Goal: Find specific page/section: Find specific page/section

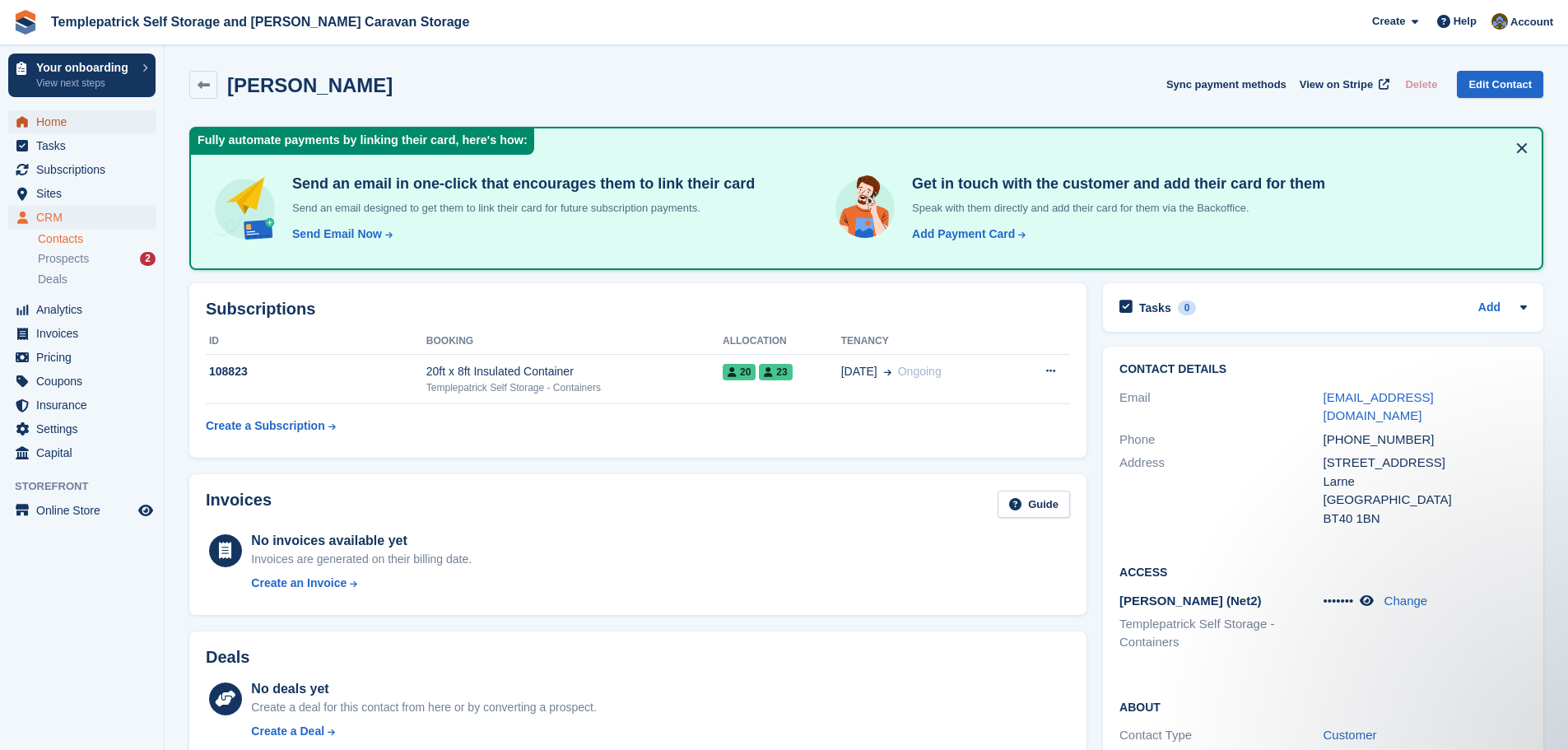
click at [54, 125] on span "Home" at bounding box center [86, 122] width 99 height 23
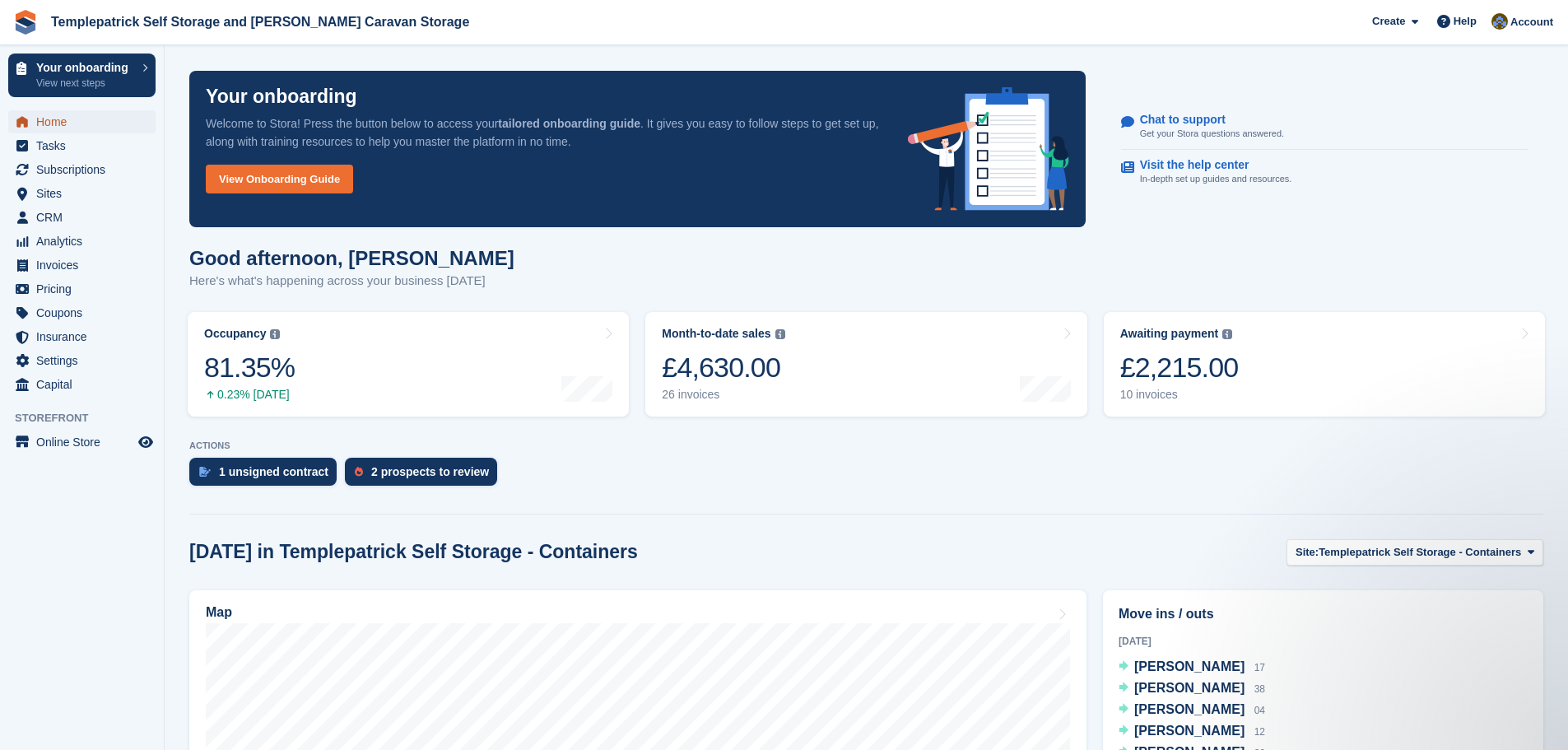
click at [59, 121] on span "Home" at bounding box center [86, 122] width 99 height 23
click at [93, 269] on span "Invoices" at bounding box center [86, 265] width 99 height 23
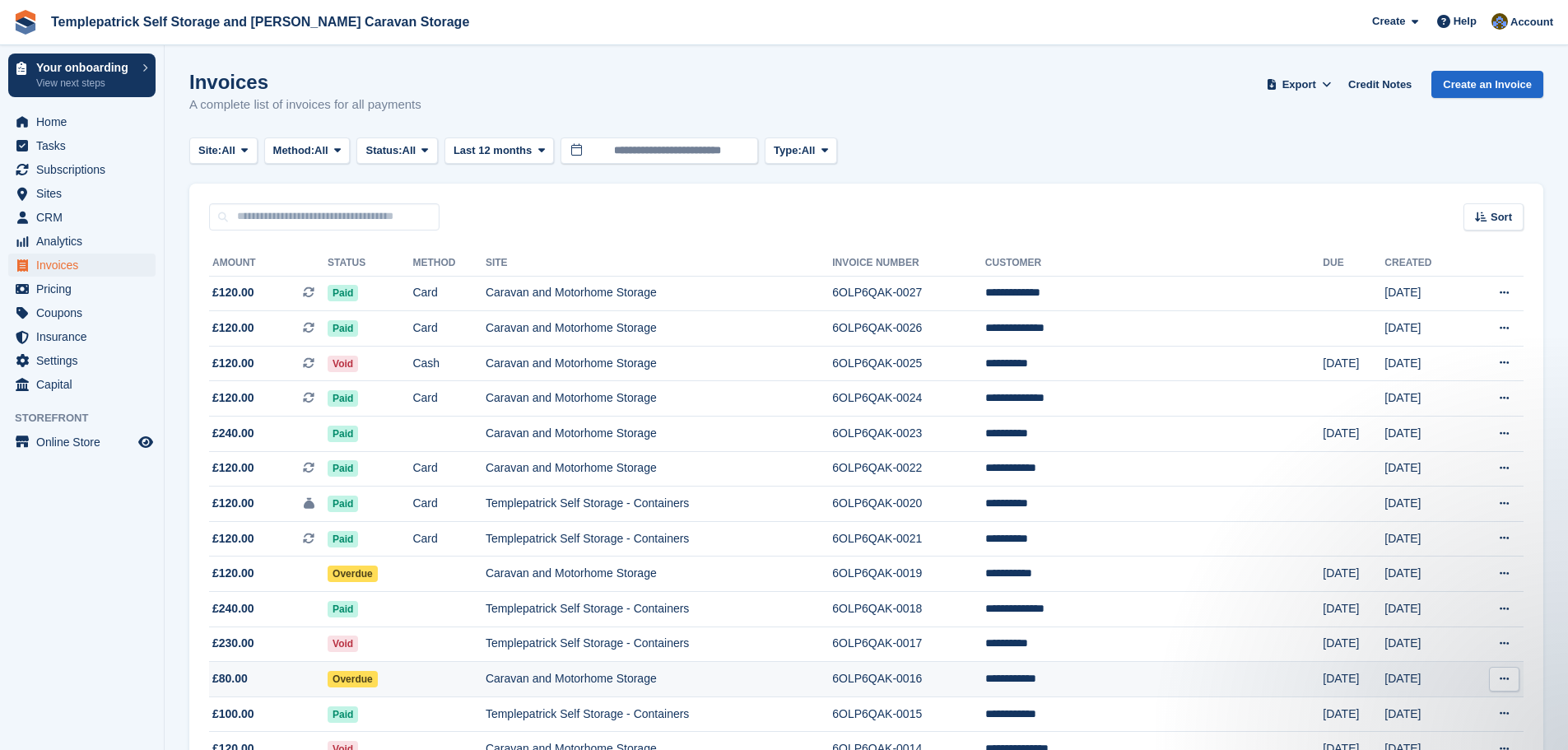
click at [225, 680] on span "£80.00" at bounding box center [229, 678] width 35 height 17
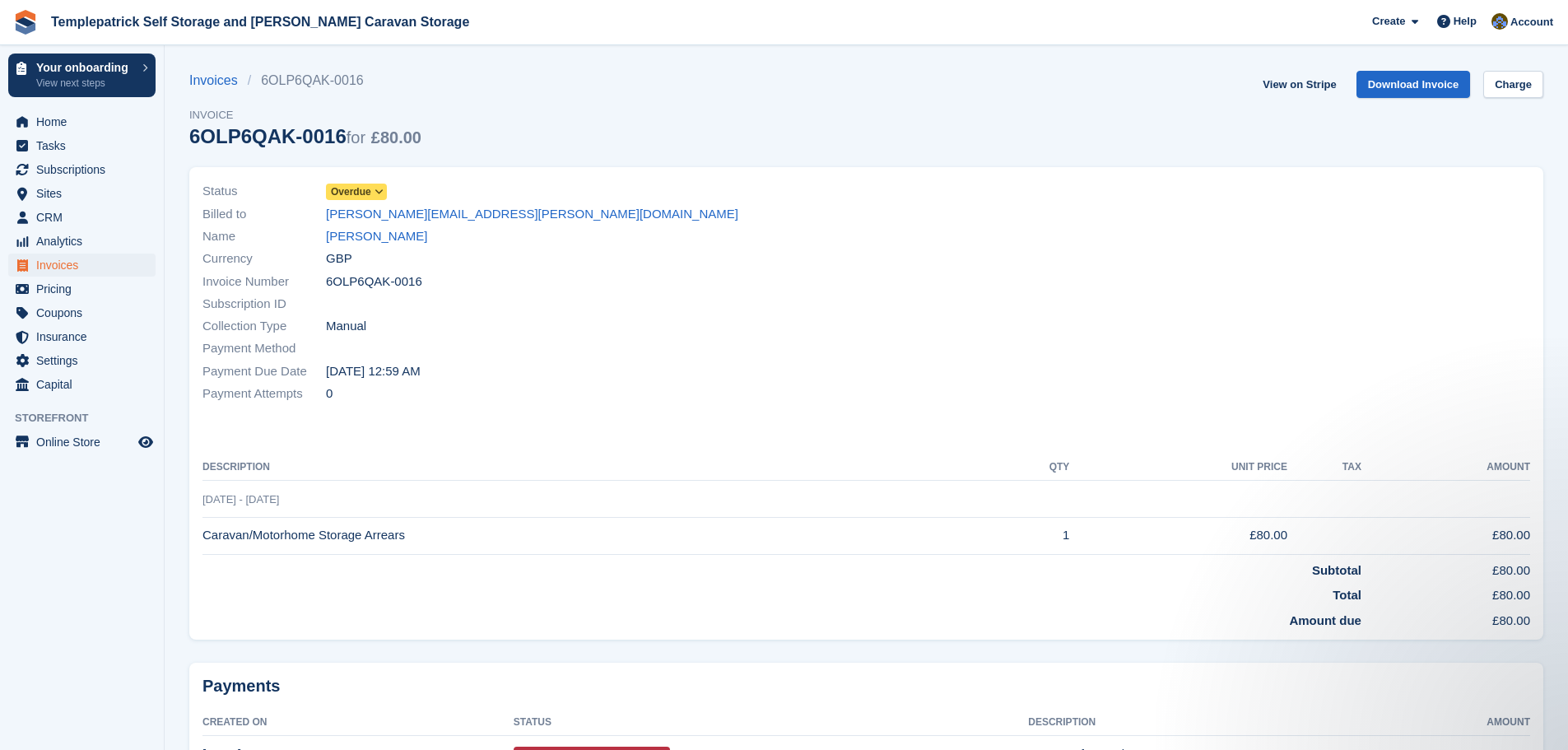
click at [374, 191] on icon at bounding box center [379, 192] width 9 height 10
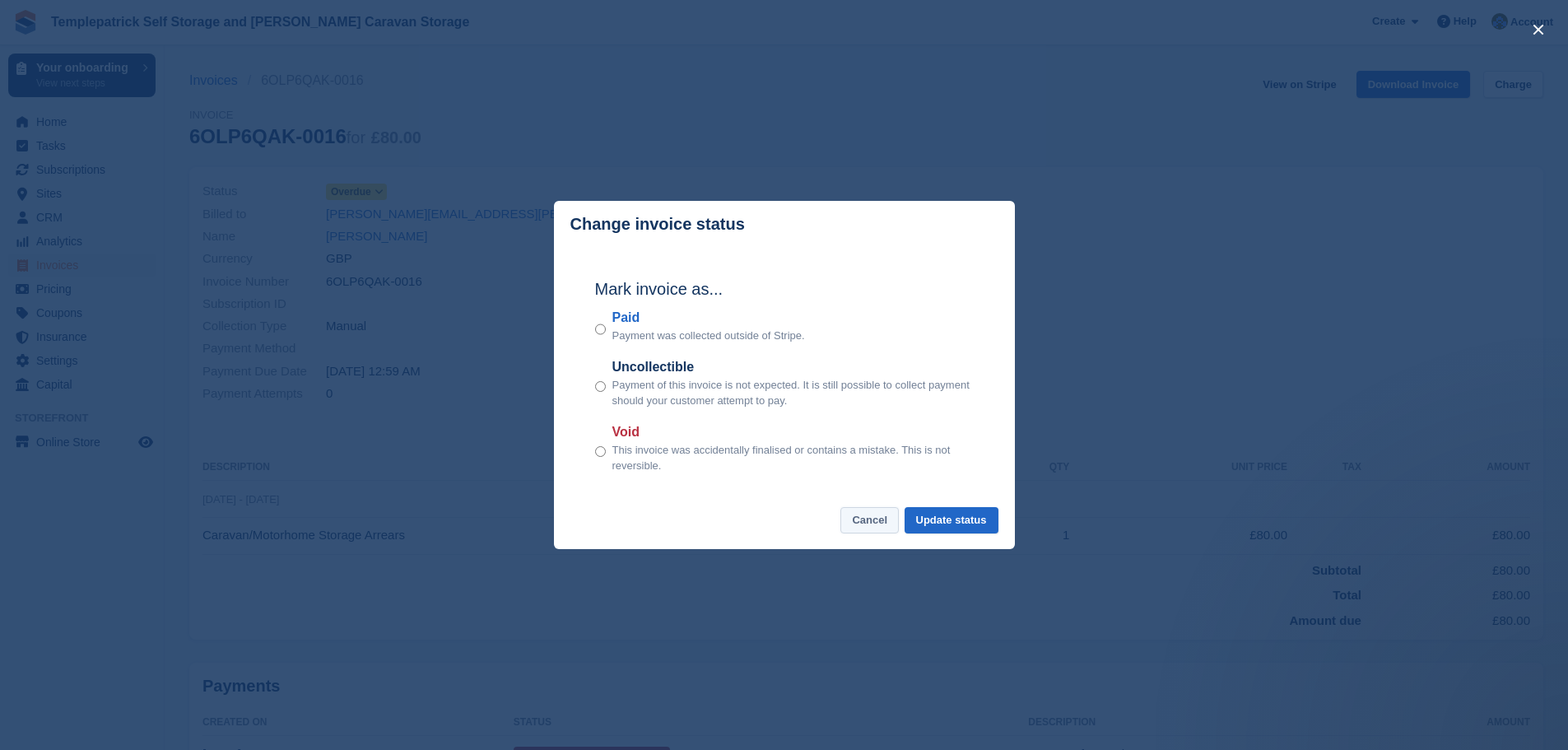
click at [857, 532] on button "Cancel" at bounding box center [869, 521] width 59 height 27
